Goal: Information Seeking & Learning: Learn about a topic

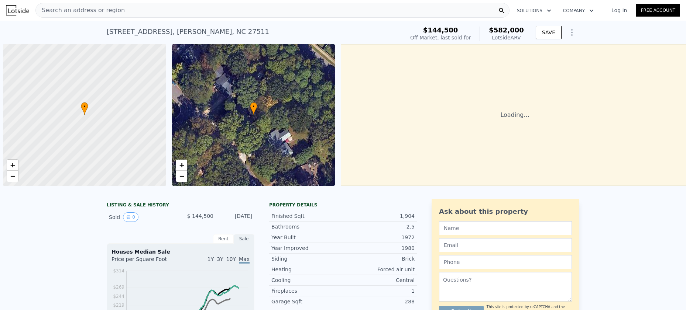
click at [385, 56] on div "Loading..." at bounding box center [515, 115] width 348 height 142
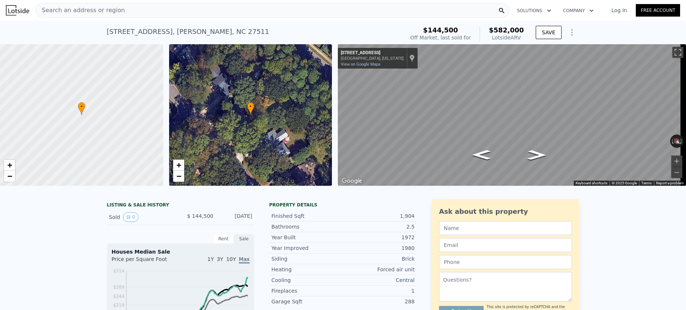
click at [316, 26] on div "[STREET_ADDRESS] Sold [DATE] for $144,500 (~ARV $582k )" at bounding box center [254, 34] width 294 height 21
click at [353, 219] on div "1,904" at bounding box center [379, 216] width 72 height 7
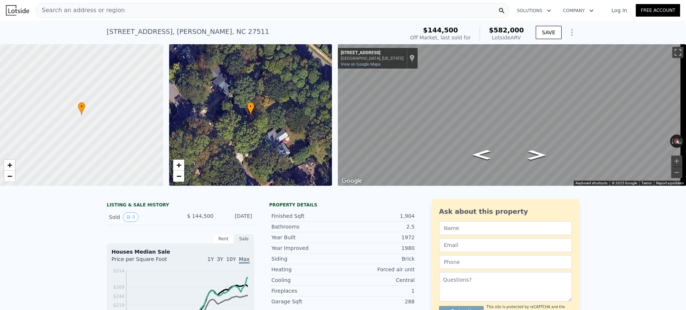
click at [394, 208] on div "Property details" at bounding box center [343, 205] width 148 height 6
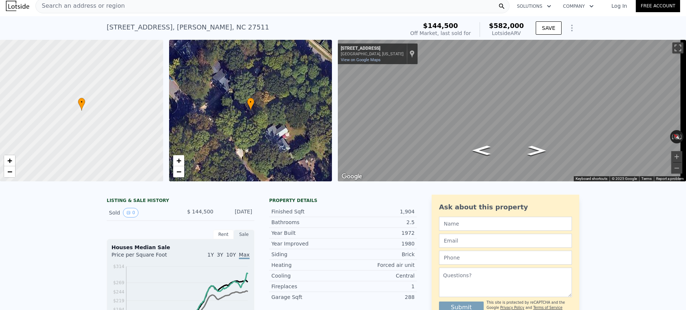
scroll to position [0, 0]
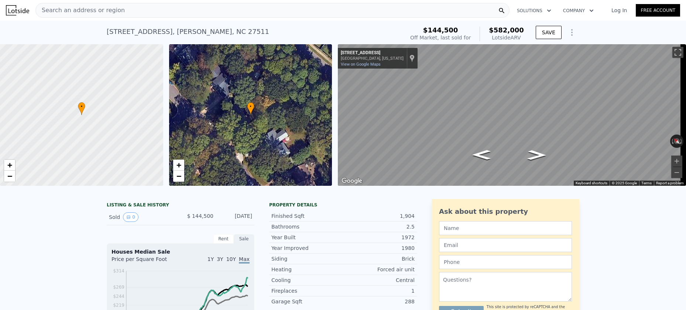
click at [340, 28] on div "[STREET_ADDRESS] Sold [DATE] for $144,500 (~ARV $582k )" at bounding box center [254, 34] width 294 height 21
click at [366, 20] on nav "Search an address or region Solutions Company Open main menu Log In Free Account" at bounding box center [343, 10] width 686 height 21
click at [364, 25] on div "[STREET_ADDRESS] Sold [DATE] for $144,500 (~ARV $582k )" at bounding box center [254, 34] width 294 height 21
click at [363, 25] on div "[STREET_ADDRESS] Sold [DATE] for $144,500 (~ARV $582k )" at bounding box center [254, 34] width 294 height 21
